Goal: Information Seeking & Learning: Learn about a topic

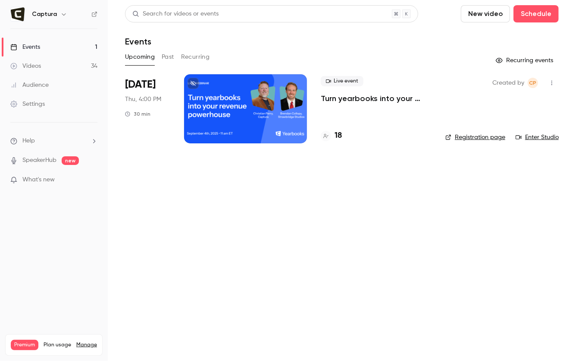
click at [62, 69] on link "Videos 34" at bounding box center [54, 66] width 108 height 19
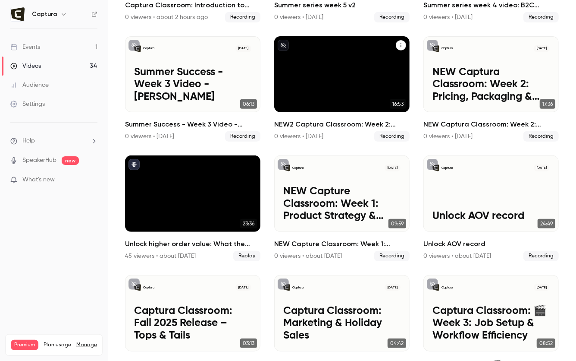
scroll to position [167, 0]
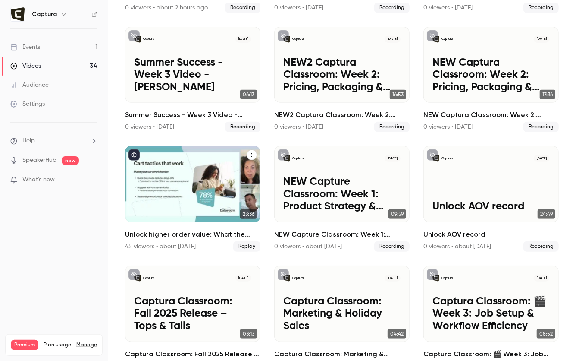
click at [214, 157] on div "Unlock higher order value: What the data shows" at bounding box center [192, 184] width 135 height 76
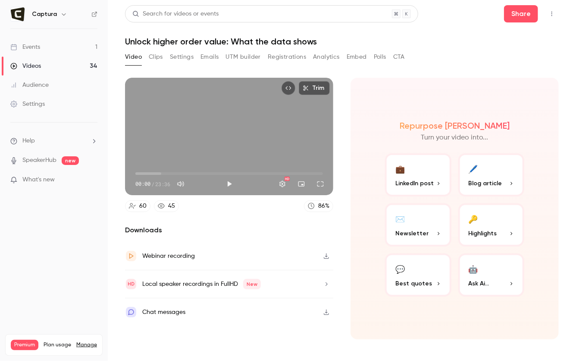
click at [185, 56] on button "Settings" at bounding box center [182, 57] width 24 height 14
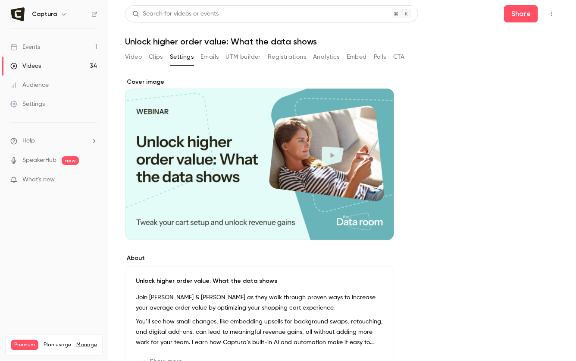
click at [279, 58] on button "Registrations" at bounding box center [287, 57] width 38 height 14
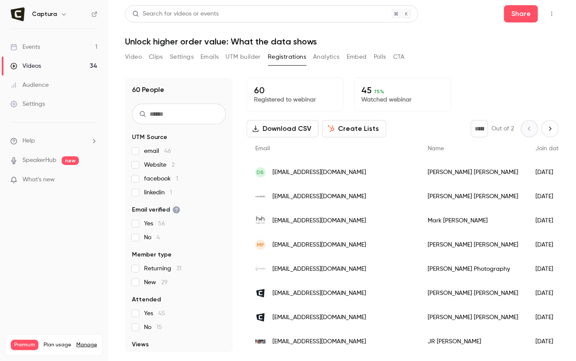
click at [349, 127] on button "Create Lists" at bounding box center [354, 128] width 64 height 17
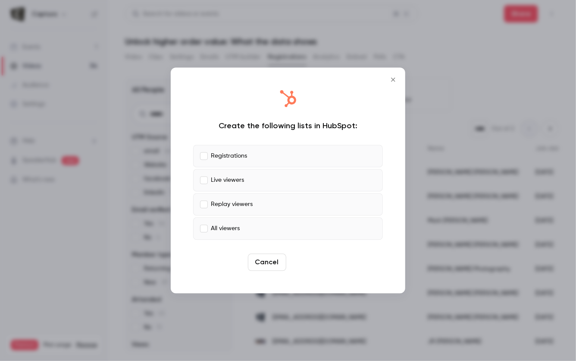
click at [305, 261] on button "Create" at bounding box center [309, 262] width 39 height 17
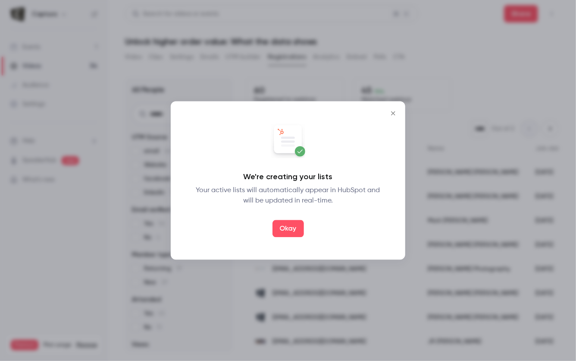
click at [289, 229] on button "Okay" at bounding box center [288, 228] width 31 height 17
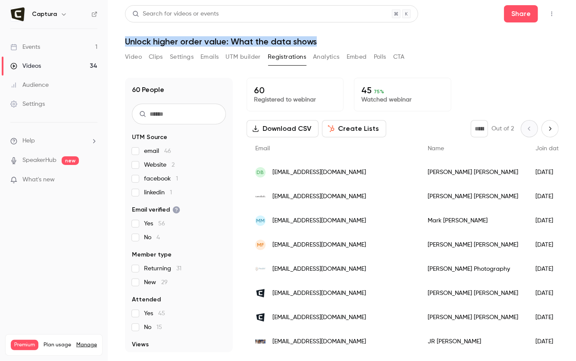
drag, startPoint x: 312, startPoint y: 41, endPoint x: 154, endPoint y: 14, distance: 161.1
click at [125, 41] on h1 "Unlock higher order value: What the data shows" at bounding box center [342, 41] width 434 height 10
copy h1 "Unlock higher order value: What the data shows"
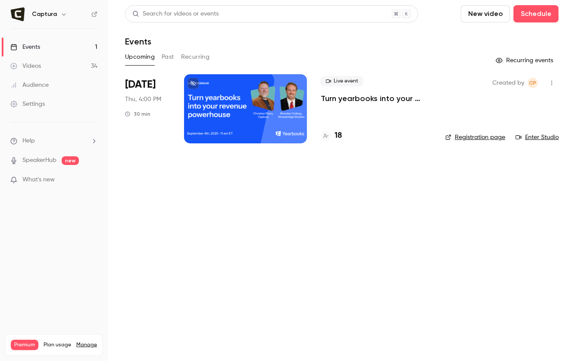
click at [541, 162] on main "Search for videos or events New video Schedule Events Upcoming Past Recurring R…" at bounding box center [342, 180] width 469 height 361
click at [534, 138] on link "Enter Studio" at bounding box center [537, 137] width 43 height 9
